Goal: Information Seeking & Learning: Learn about a topic

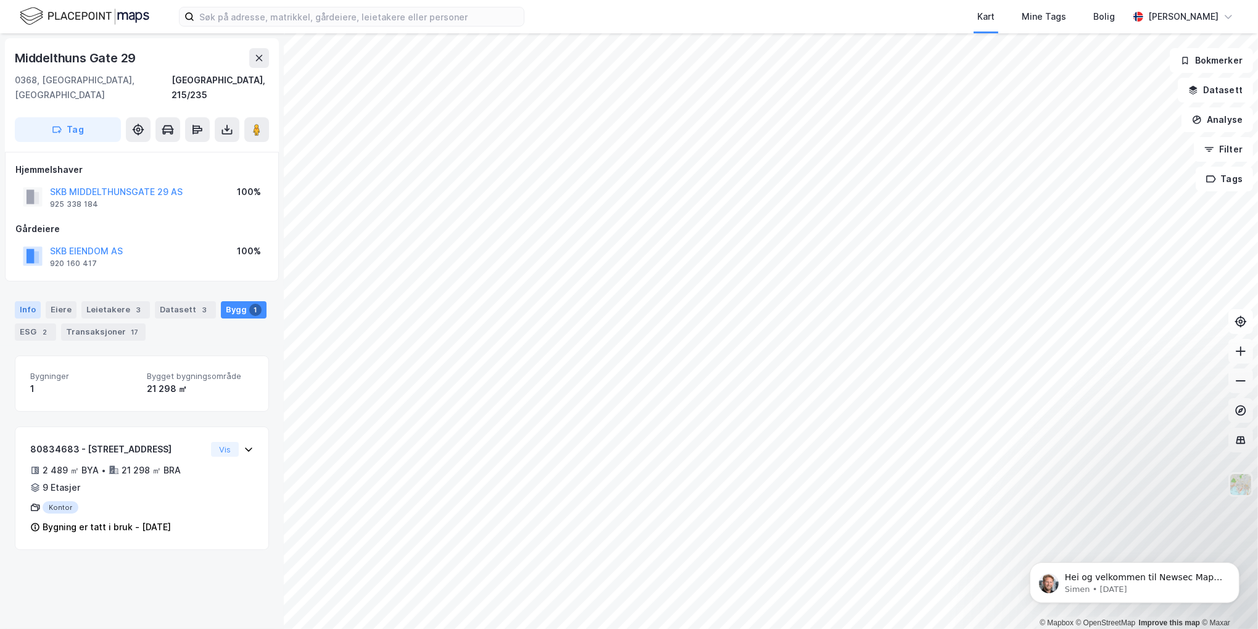
click at [27, 301] on div "Info" at bounding box center [28, 309] width 26 height 17
